Goal: Task Accomplishment & Management: Use online tool/utility

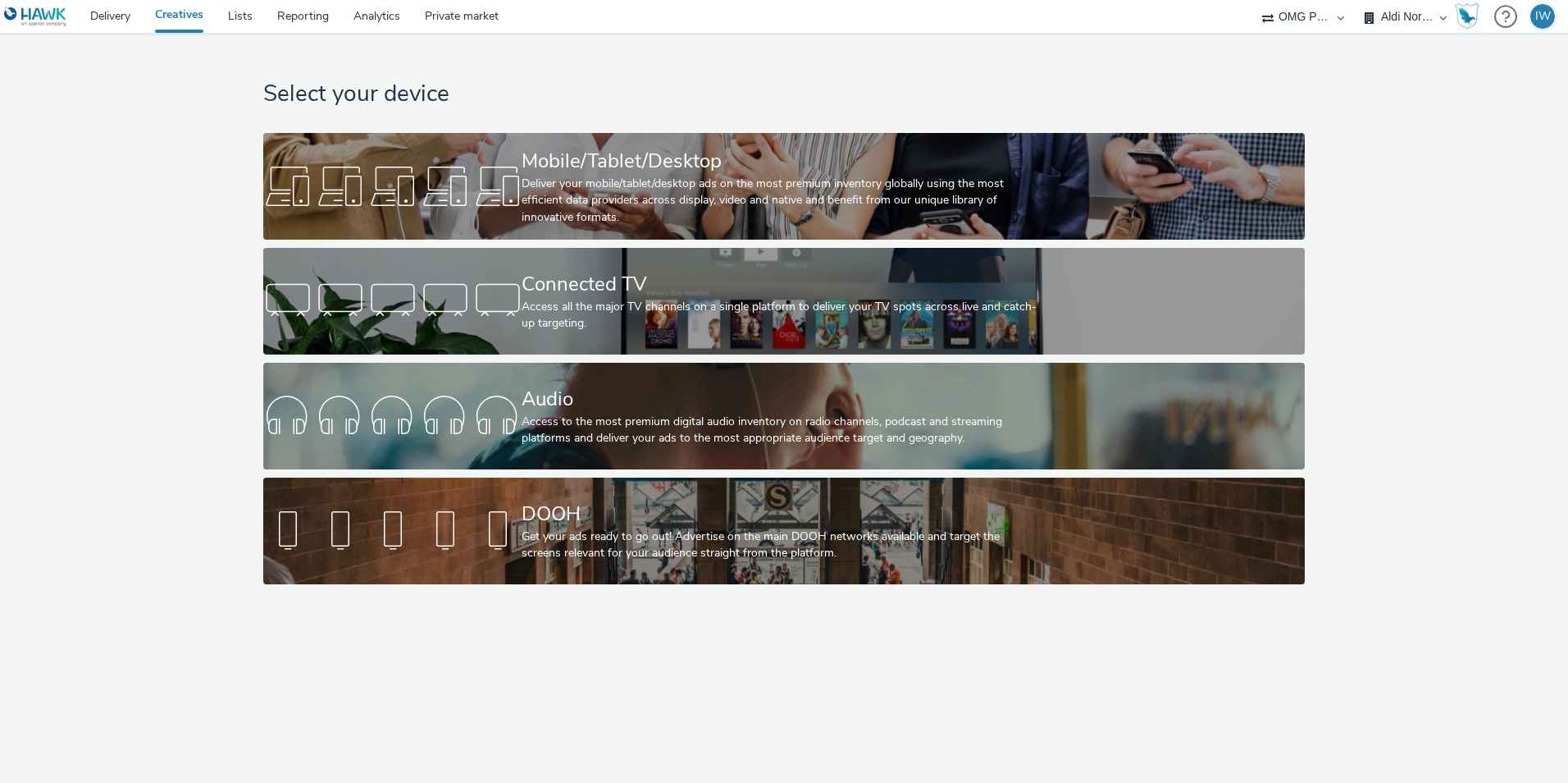
select select "491a0746-e20e-4106-832b-22d0456ef05d"
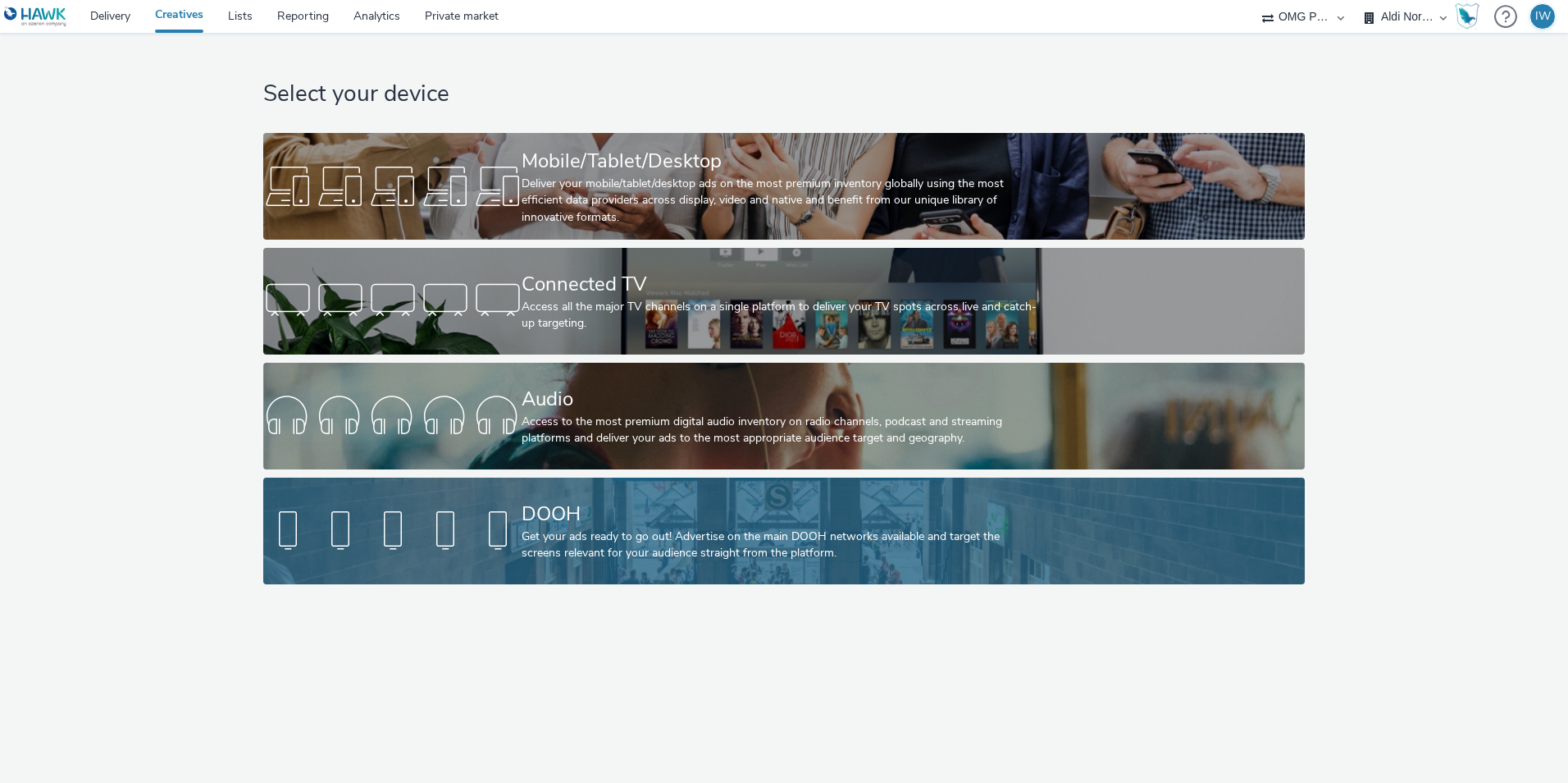
click at [594, 535] on div "Get your ads ready to go out! Advertise on the main DOOH networks available and…" at bounding box center [780, 545] width 518 height 34
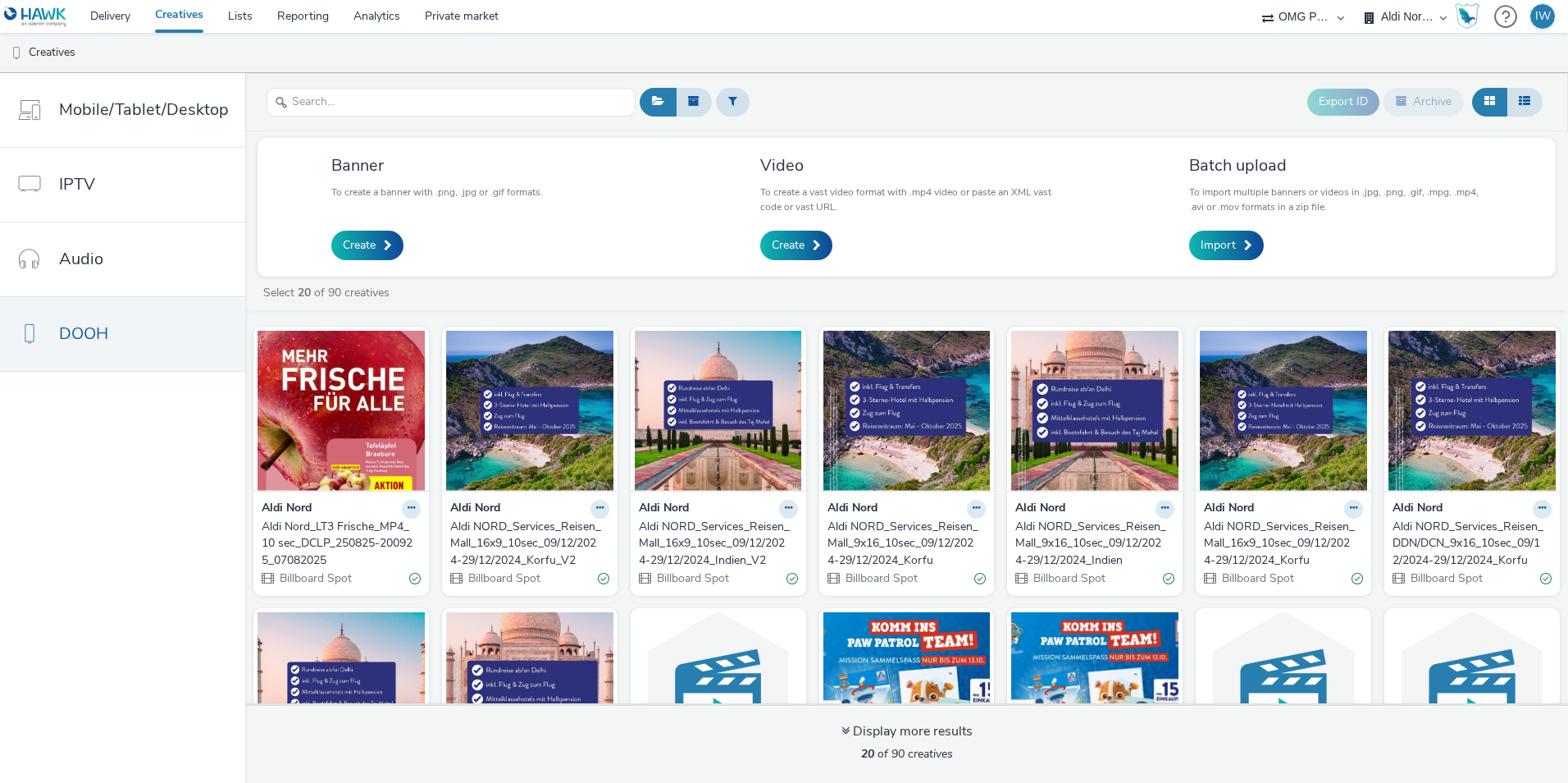
click at [320, 531] on div "Aldi Nord_LT3 Frische_MP4_10 sec_DCLP_250825-200925_07082025" at bounding box center [337, 544] width 152 height 50
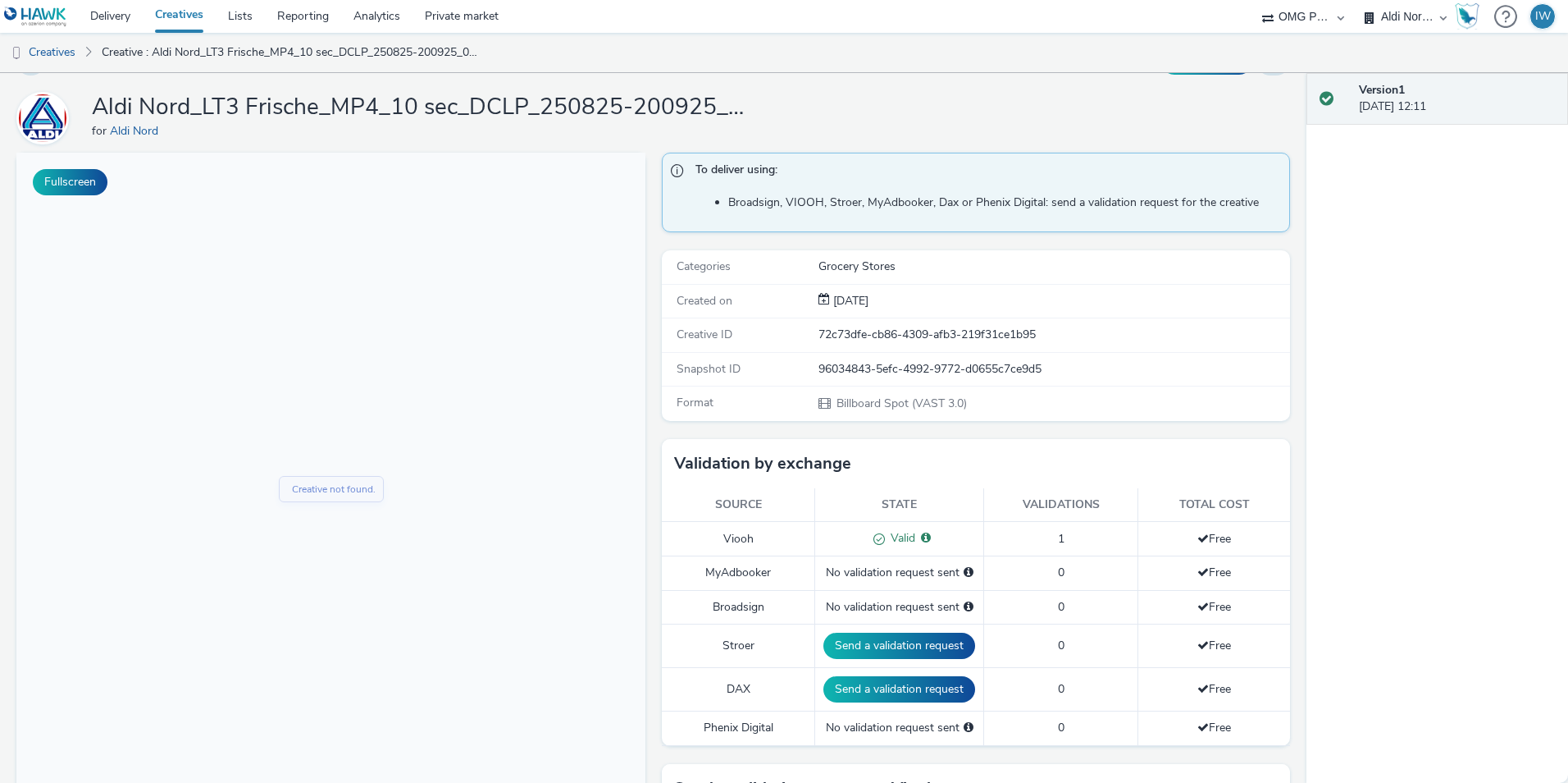
scroll to position [82, 0]
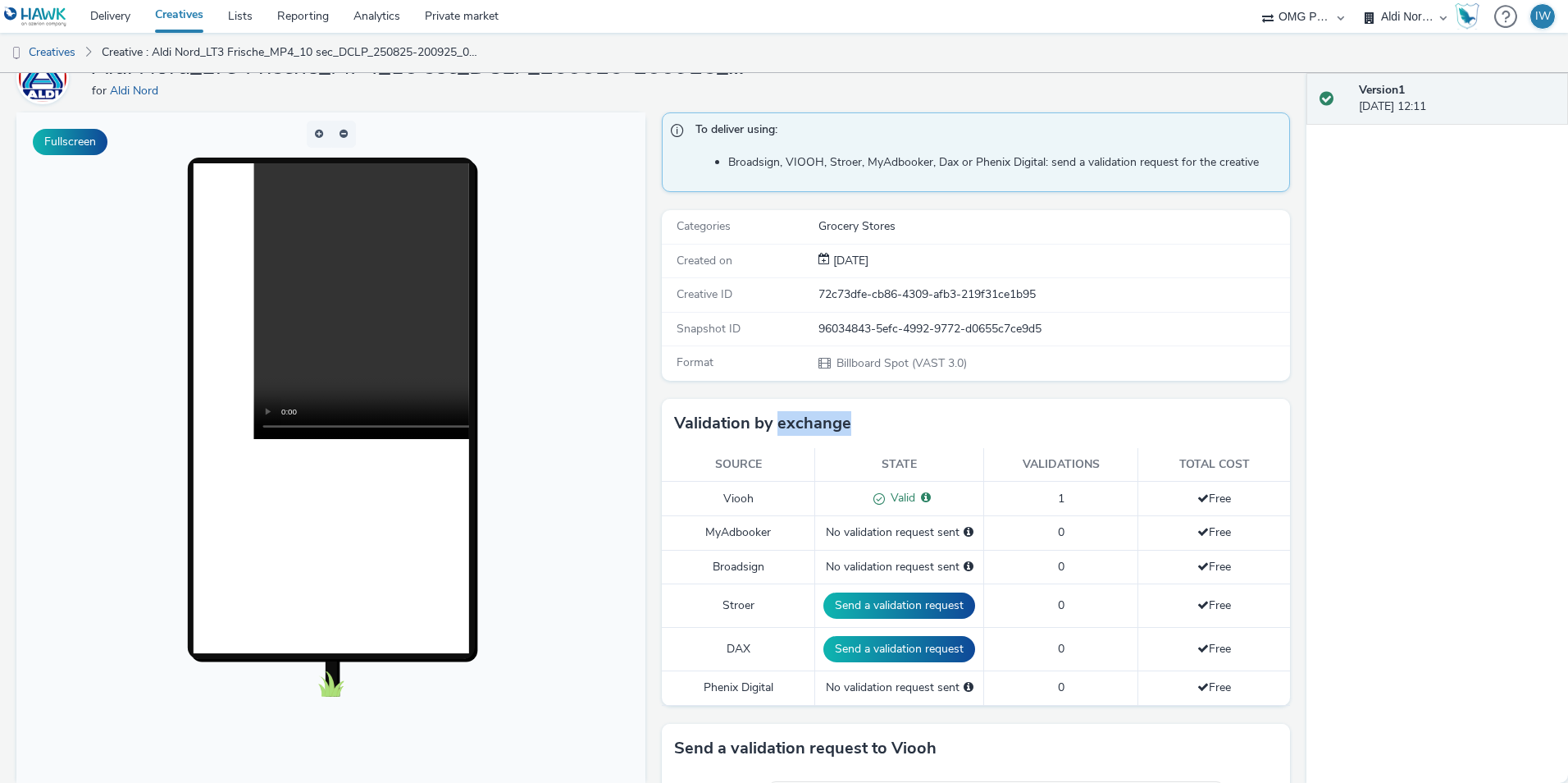
drag, startPoint x: 769, startPoint y: 430, endPoint x: 840, endPoint y: 426, distance: 71.1
click at [840, 426] on h3 "Validation by exchange" at bounding box center [762, 423] width 177 height 25
drag, startPoint x: 656, startPoint y: 426, endPoint x: 847, endPoint y: 432, distance: 191.1
click at [847, 432] on div "Validation by exchange" at bounding box center [976, 423] width 629 height 49
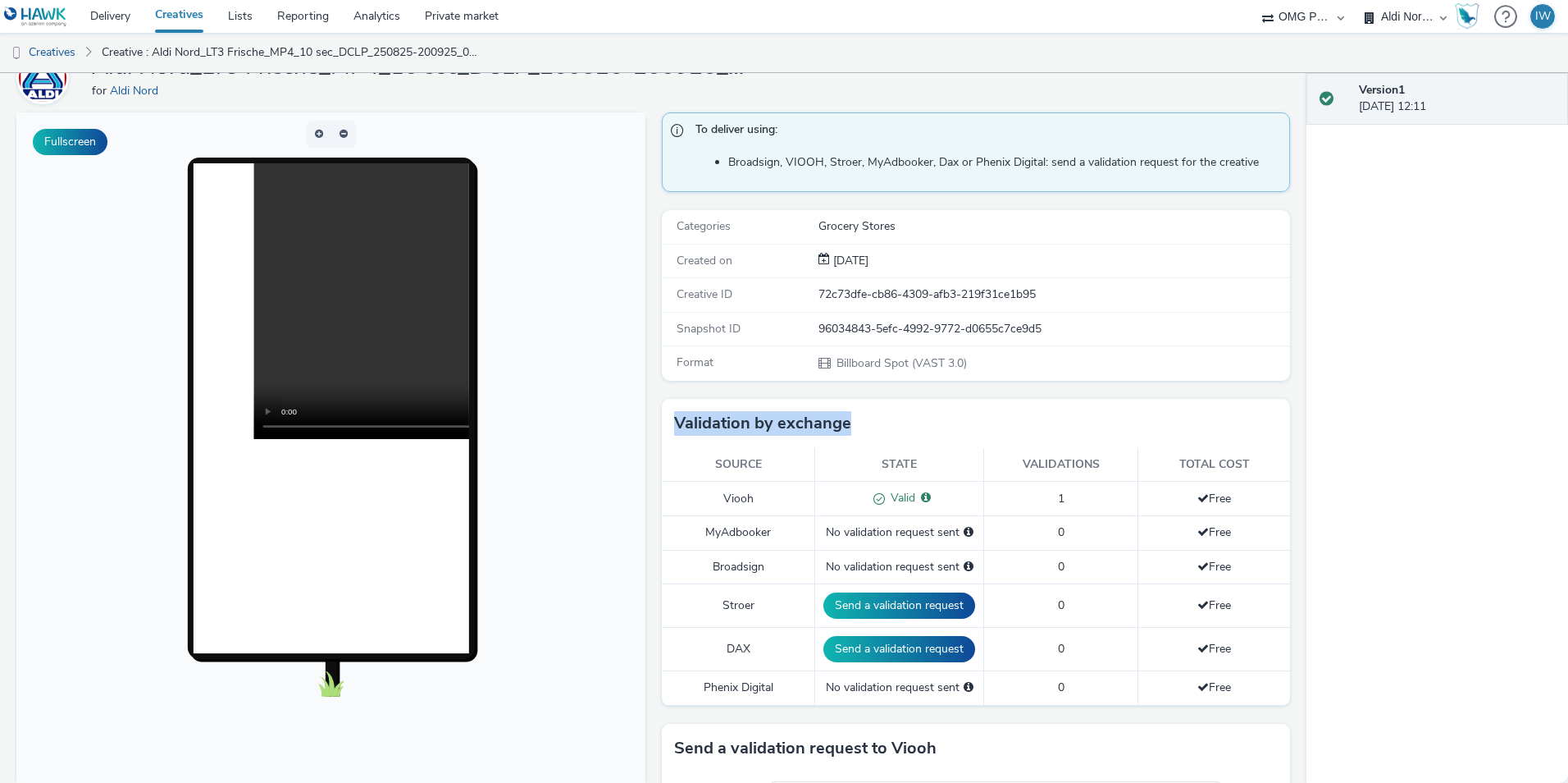
click at [847, 432] on div "Validation by exchange" at bounding box center [976, 423] width 629 height 49
